Goal: Share content: Share content

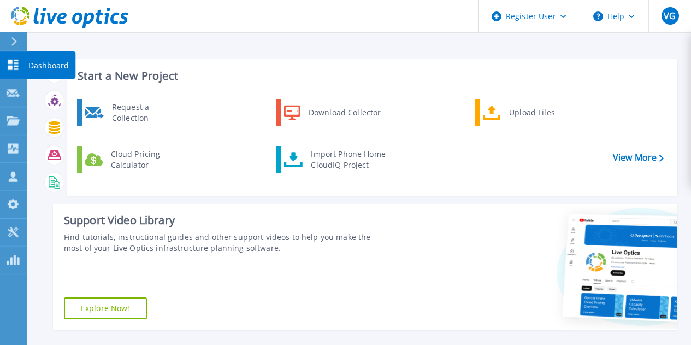
click at [36, 64] on p "Dashboard" at bounding box center [48, 65] width 40 height 28
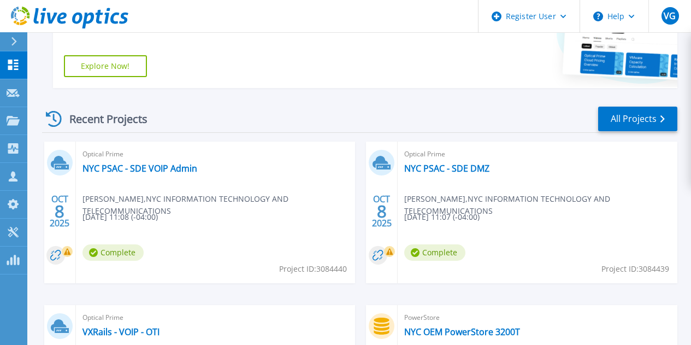
scroll to position [273, 0]
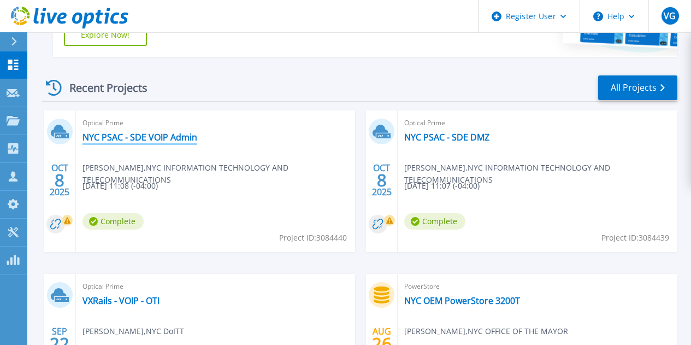
click at [120, 137] on link "NYC PSAC - SDE VOIP Admin" at bounding box center [140, 137] width 115 height 11
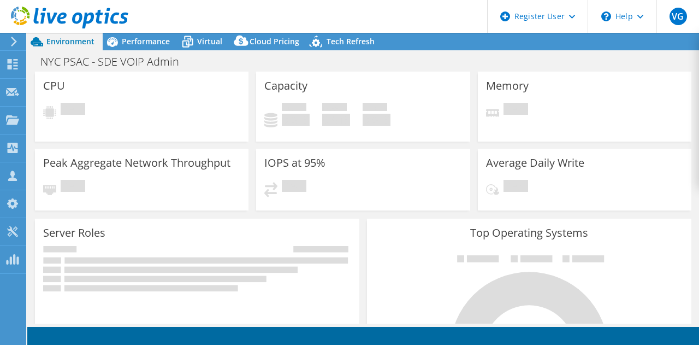
select select "USD"
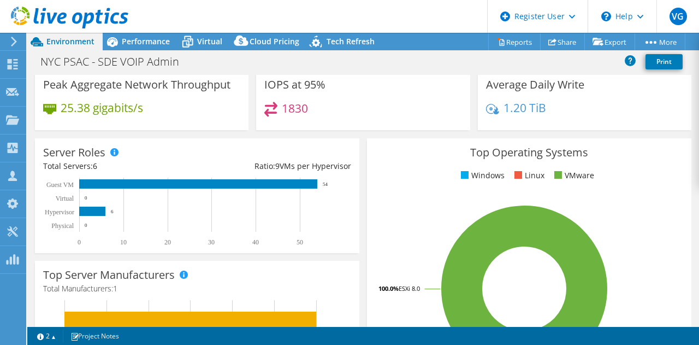
scroll to position [109, 0]
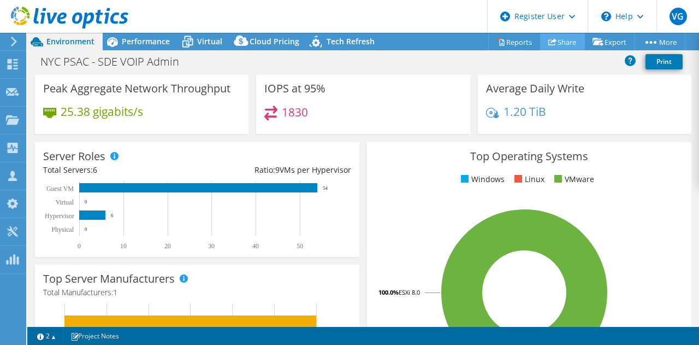
click at [558, 39] on link "Share" at bounding box center [562, 41] width 45 height 17
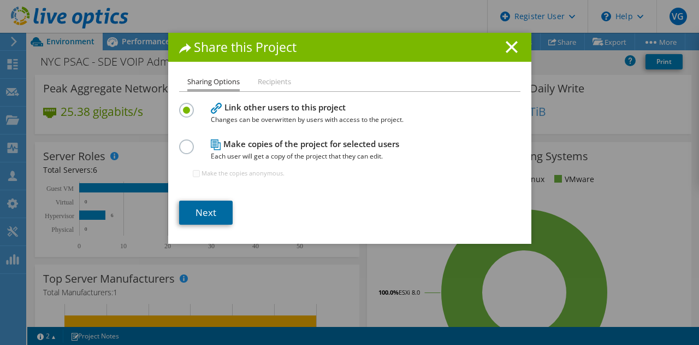
click at [209, 209] on link "Next" at bounding box center [206, 213] width 54 height 24
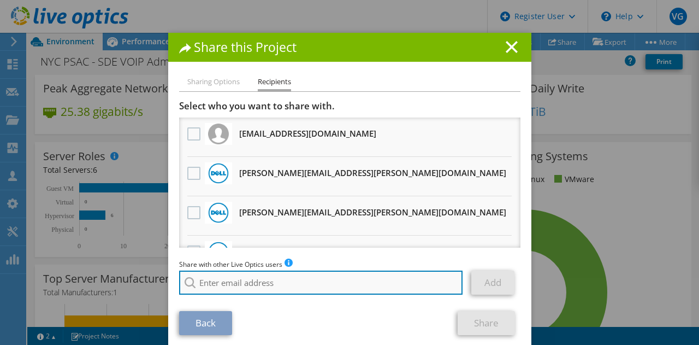
click at [239, 281] on input "search" at bounding box center [321, 282] width 284 height 24
click at [283, 284] on input "search" at bounding box center [321, 282] width 284 height 24
paste input "[PERSON_NAME][EMAIL_ADDRESS][PERSON_NAME][DOMAIN_NAME]"
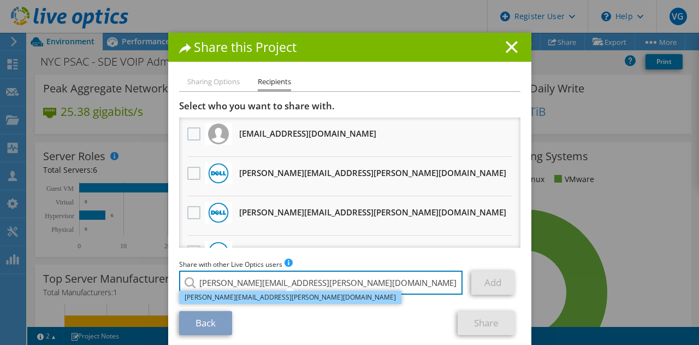
type input "[PERSON_NAME][EMAIL_ADDRESS][PERSON_NAME][DOMAIN_NAME]"
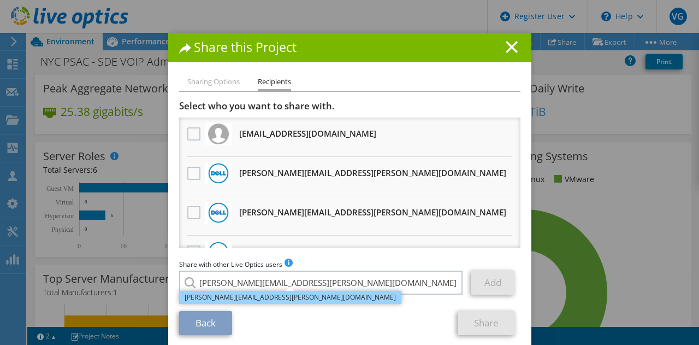
click at [243, 297] on li "[PERSON_NAME][EMAIL_ADDRESS][PERSON_NAME][DOMAIN_NAME]" at bounding box center [290, 297] width 222 height 13
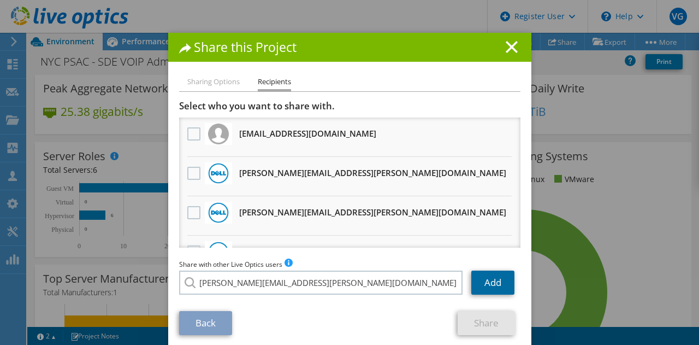
click at [494, 281] on link "Add" at bounding box center [493, 282] width 43 height 24
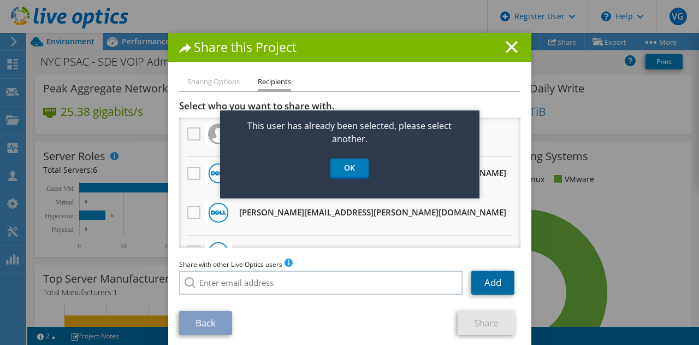
scroll to position [10, 0]
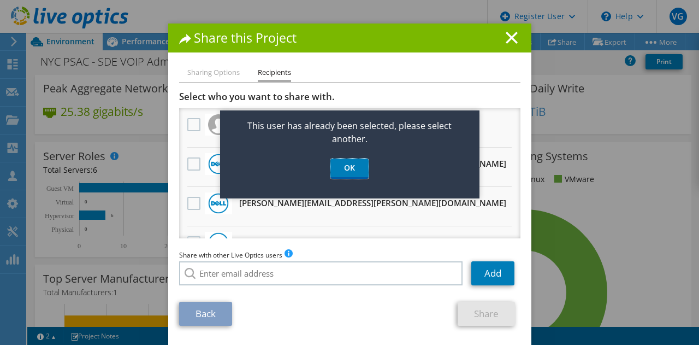
click at [349, 167] on link "OK" at bounding box center [350, 168] width 38 height 20
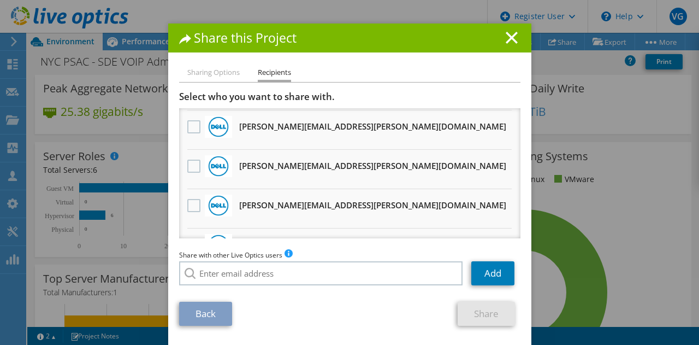
scroll to position [117, 0]
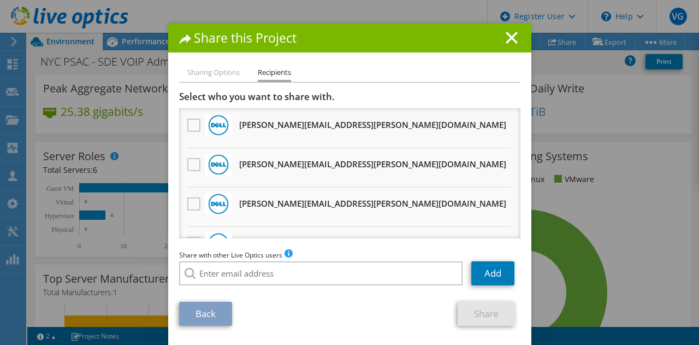
click at [321, 129] on h3 "Britt.Sadler@Dell.com Will receive an anonymous copy" at bounding box center [372, 124] width 267 height 17
click at [188, 126] on label at bounding box center [195, 125] width 16 height 13
click at [0, 0] on input "checkbox" at bounding box center [0, 0] width 0 height 0
click at [476, 321] on link "Share" at bounding box center [486, 314] width 57 height 24
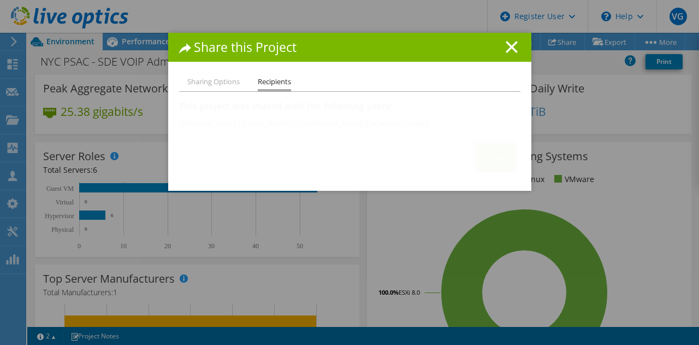
scroll to position [0, 0]
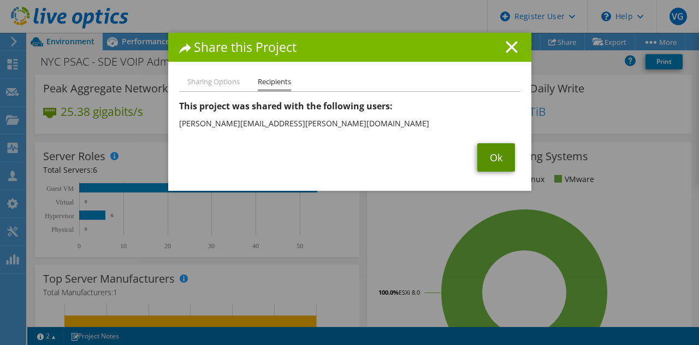
click at [489, 157] on link "Ok" at bounding box center [497, 157] width 38 height 28
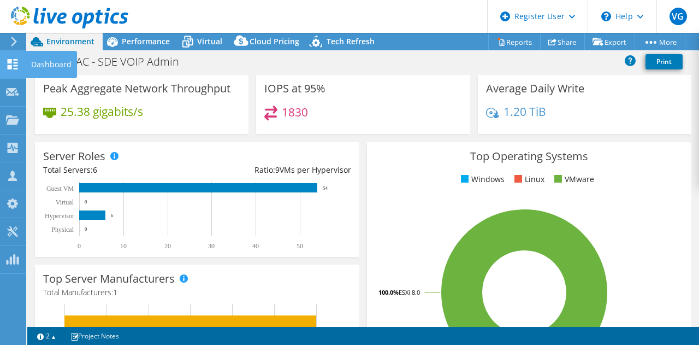
click at [15, 64] on icon at bounding box center [12, 64] width 13 height 10
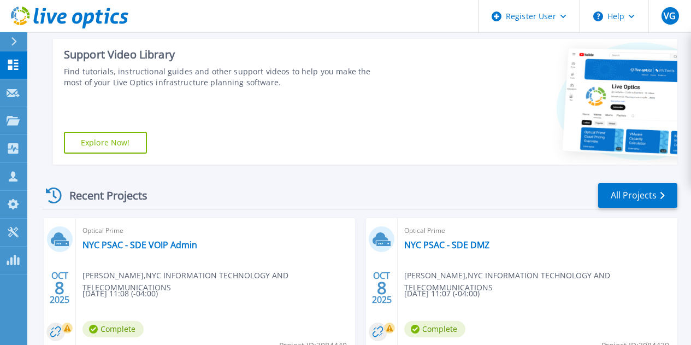
scroll to position [219, 0]
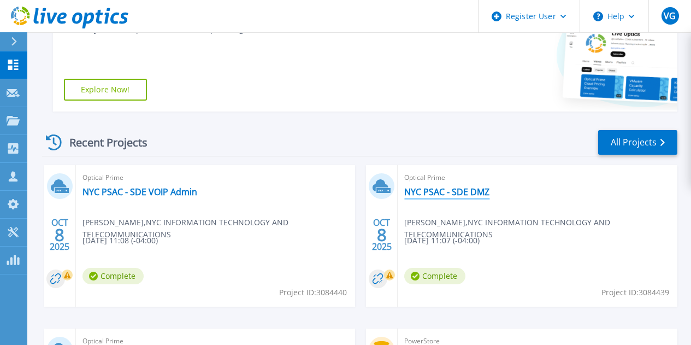
click at [404, 191] on link "NYC PSAC - SDE DMZ" at bounding box center [446, 191] width 85 height 11
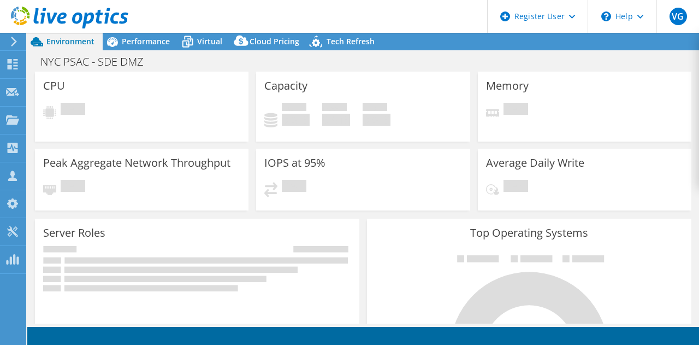
select select "USD"
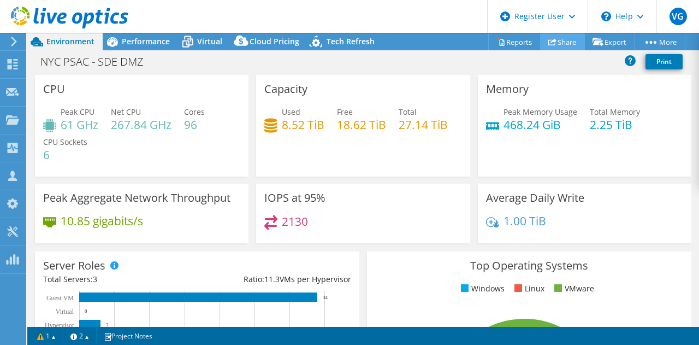
click at [562, 40] on link "Share" at bounding box center [562, 41] width 45 height 17
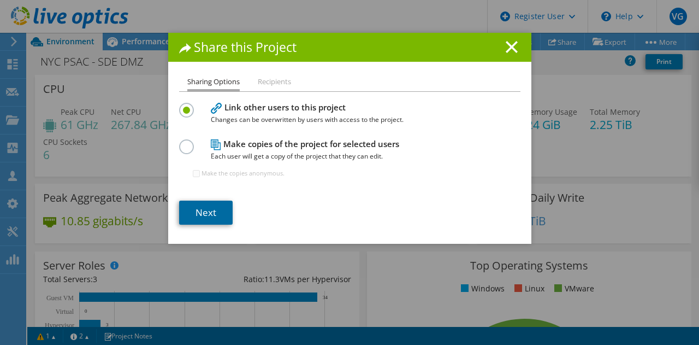
click at [205, 211] on link "Next" at bounding box center [206, 213] width 54 height 24
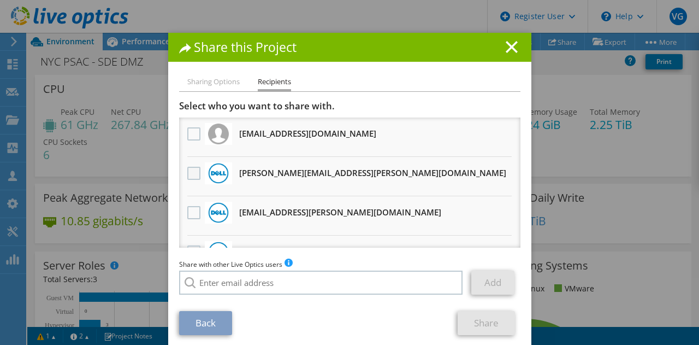
click at [187, 176] on label at bounding box center [195, 173] width 16 height 13
click at [0, 0] on input "checkbox" at bounding box center [0, 0] width 0 height 0
click at [492, 327] on link "Share" at bounding box center [486, 323] width 57 height 24
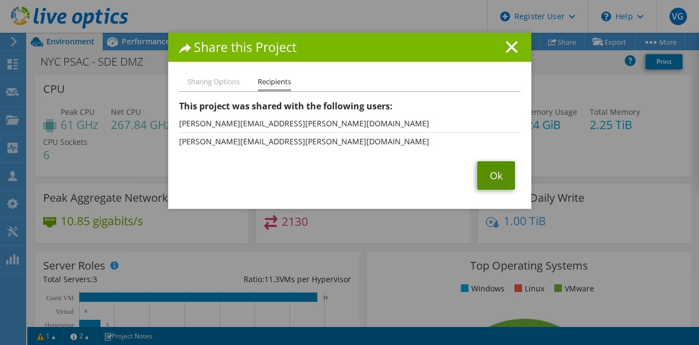
click at [495, 184] on link "Ok" at bounding box center [497, 175] width 38 height 28
